Goal: Task Accomplishment & Management: Use online tool/utility

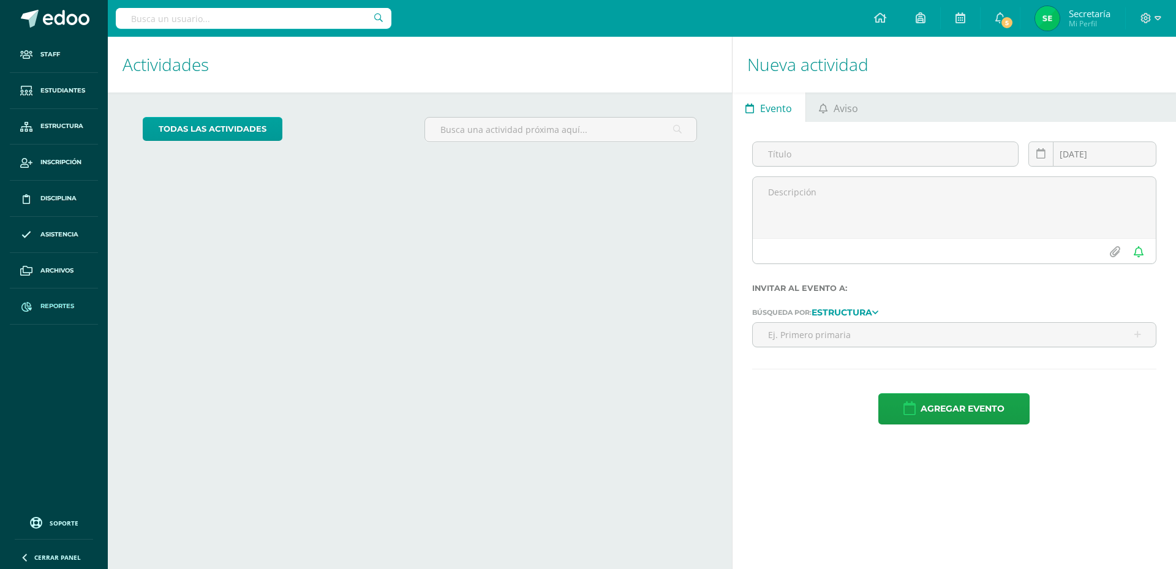
click at [63, 307] on span "Reportes" at bounding box center [57, 306] width 34 height 10
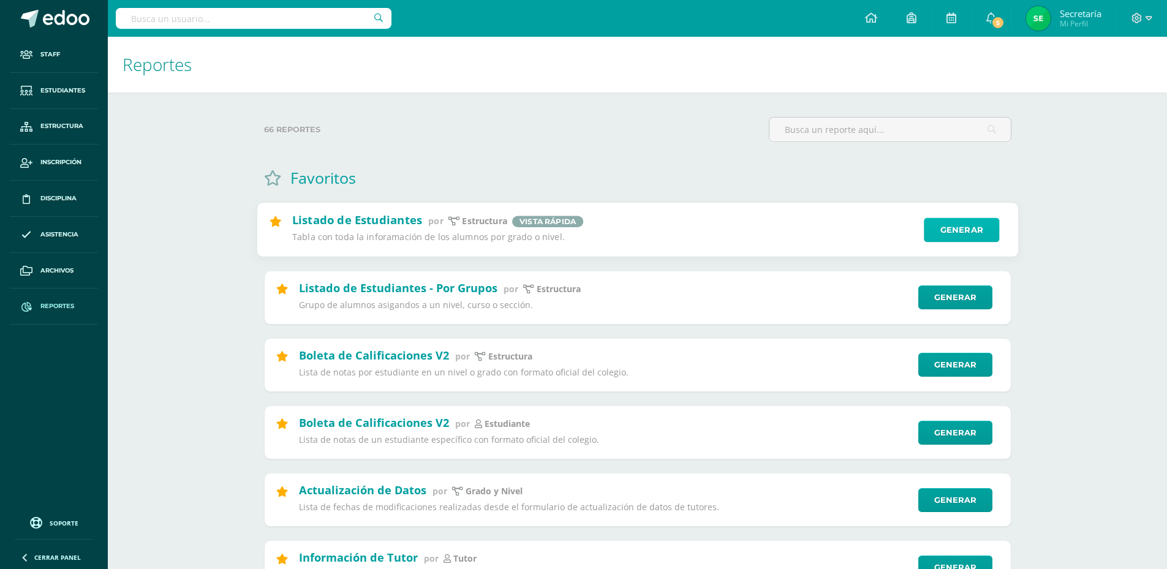
click at [937, 232] on link "Generar" at bounding box center [961, 230] width 75 height 24
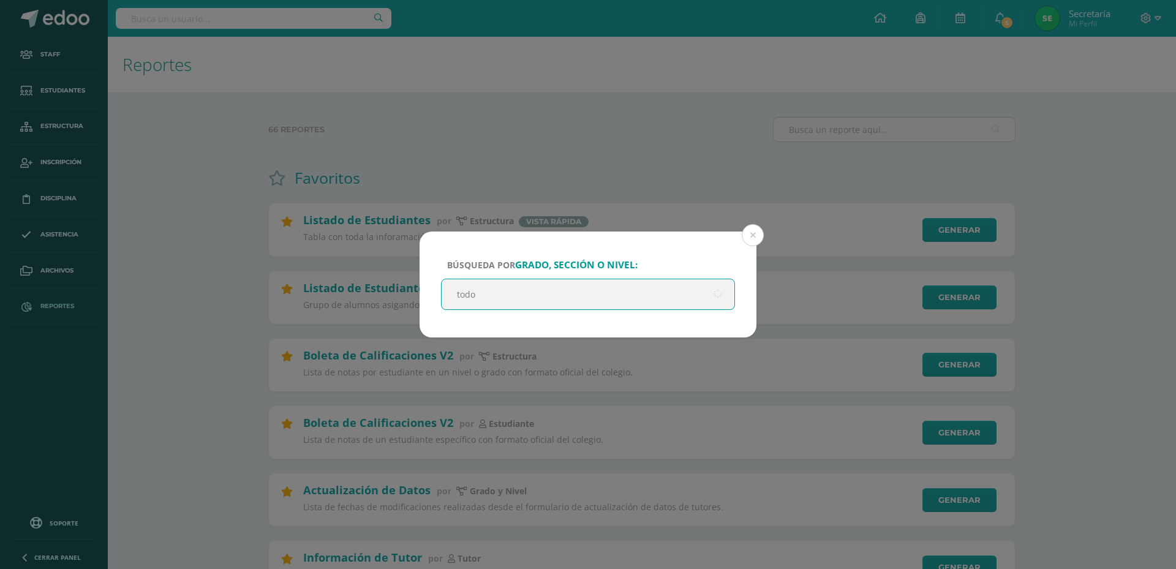
type input "todos"
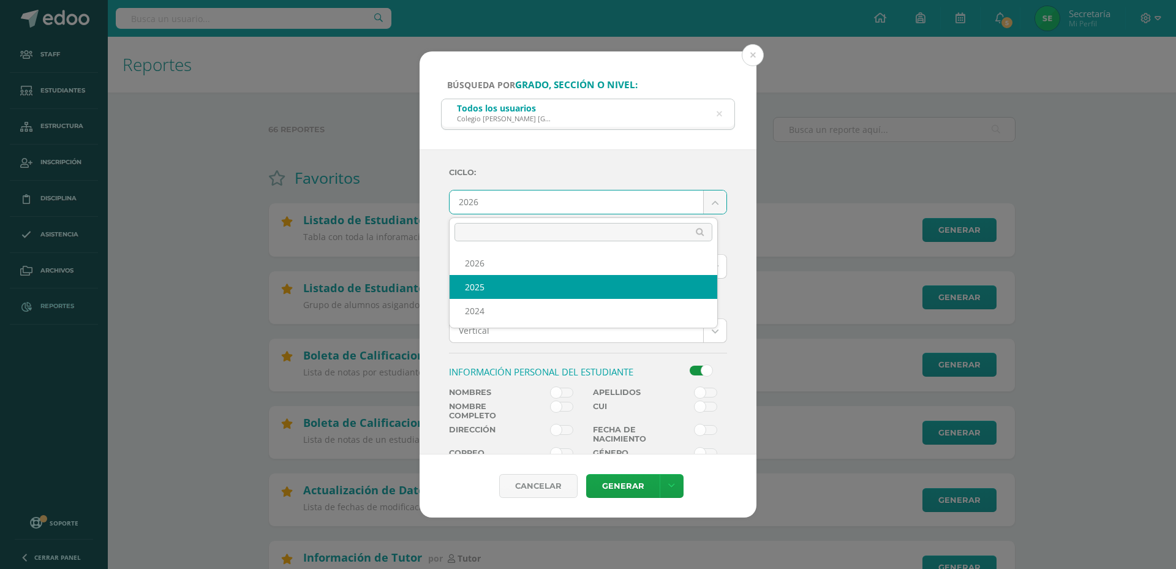
select select "3"
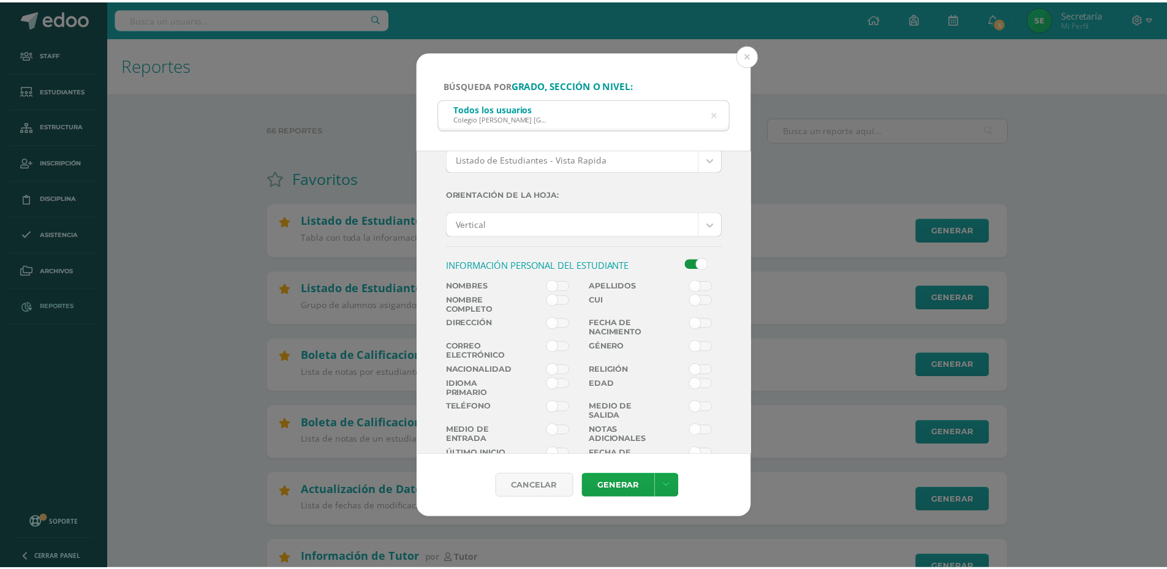
scroll to position [122, 0]
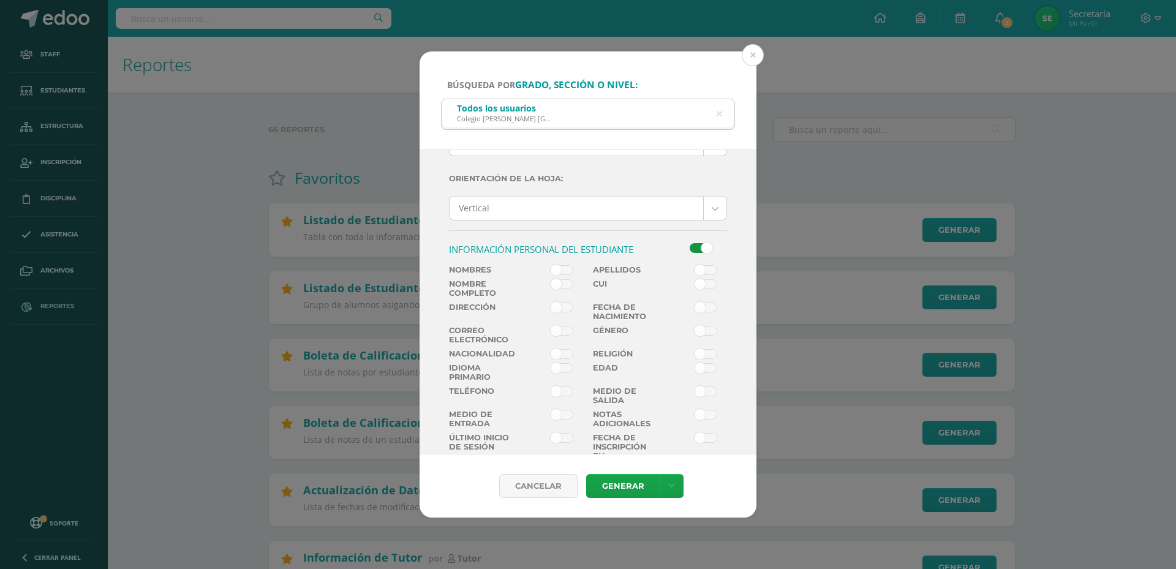
click at [562, 286] on span at bounding box center [562, 284] width 23 height 10
click at [0, 0] on input "checkbox" at bounding box center [0, 0] width 0 height 0
click at [650, 494] on link "Generar" at bounding box center [622, 486] width 73 height 24
click at [750, 57] on button at bounding box center [753, 55] width 22 height 22
